Goal: Obtain resource: Download file/media

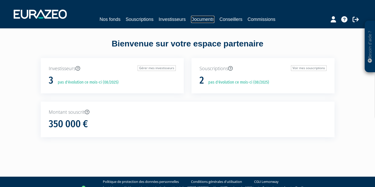
click at [203, 20] on link "Documents" at bounding box center [202, 19] width 23 height 7
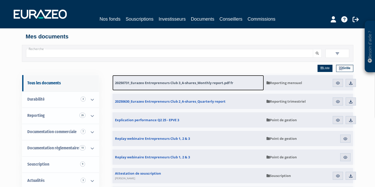
click at [160, 82] on span "20250731_Eurazeo Entrepreneurs Club 3_A-shares_Monthly report.pdf fr" at bounding box center [174, 82] width 118 height 5
